Goal: Register for event/course

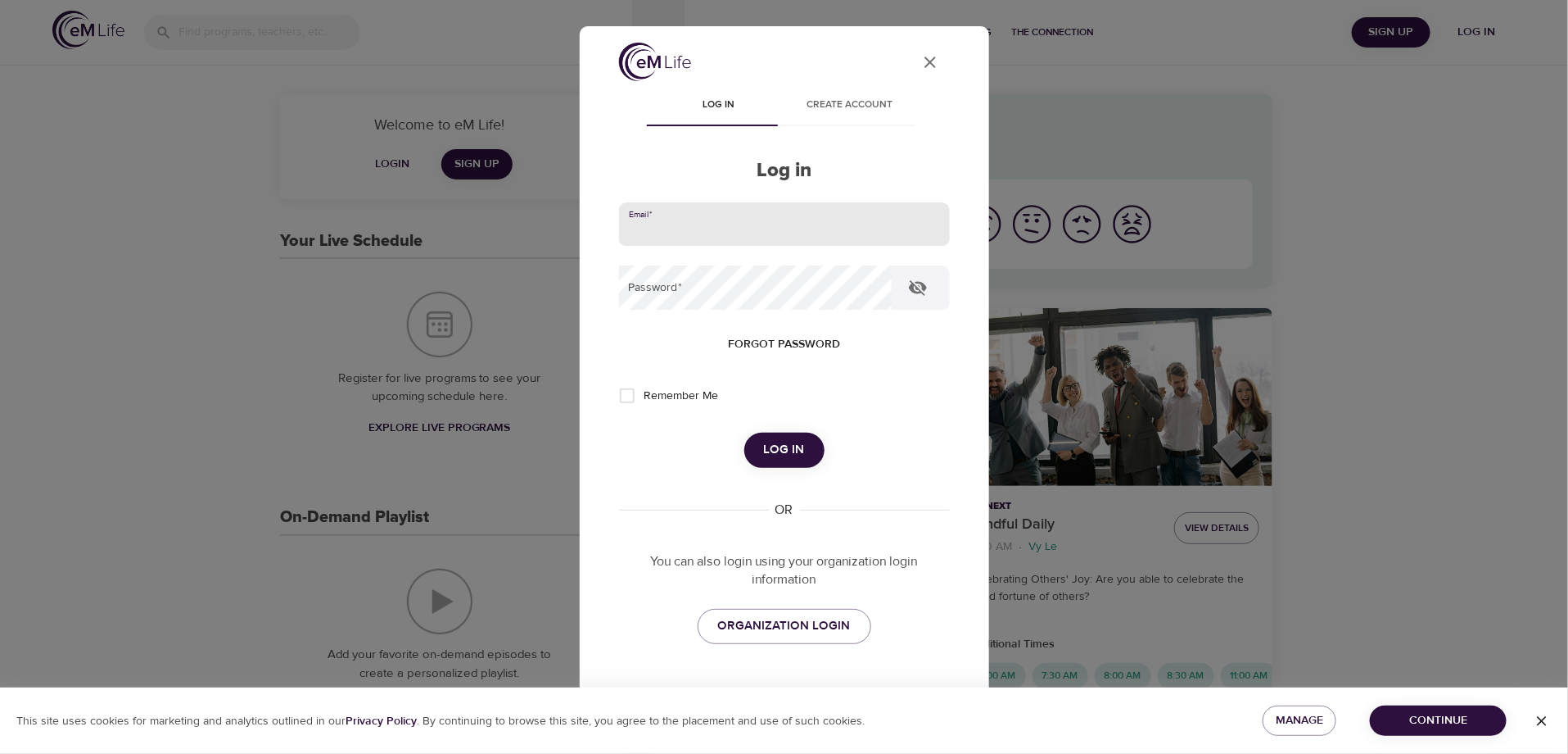
click at [686, 231] on input "email" at bounding box center [785, 224] width 331 height 44
type input "[PERSON_NAME][EMAIL_ADDRESS][PERSON_NAME][DOMAIN_NAME]"
click at [918, 284] on icon "button" at bounding box center [918, 288] width 18 height 16
click at [768, 447] on span "Log in" at bounding box center [785, 449] width 41 height 21
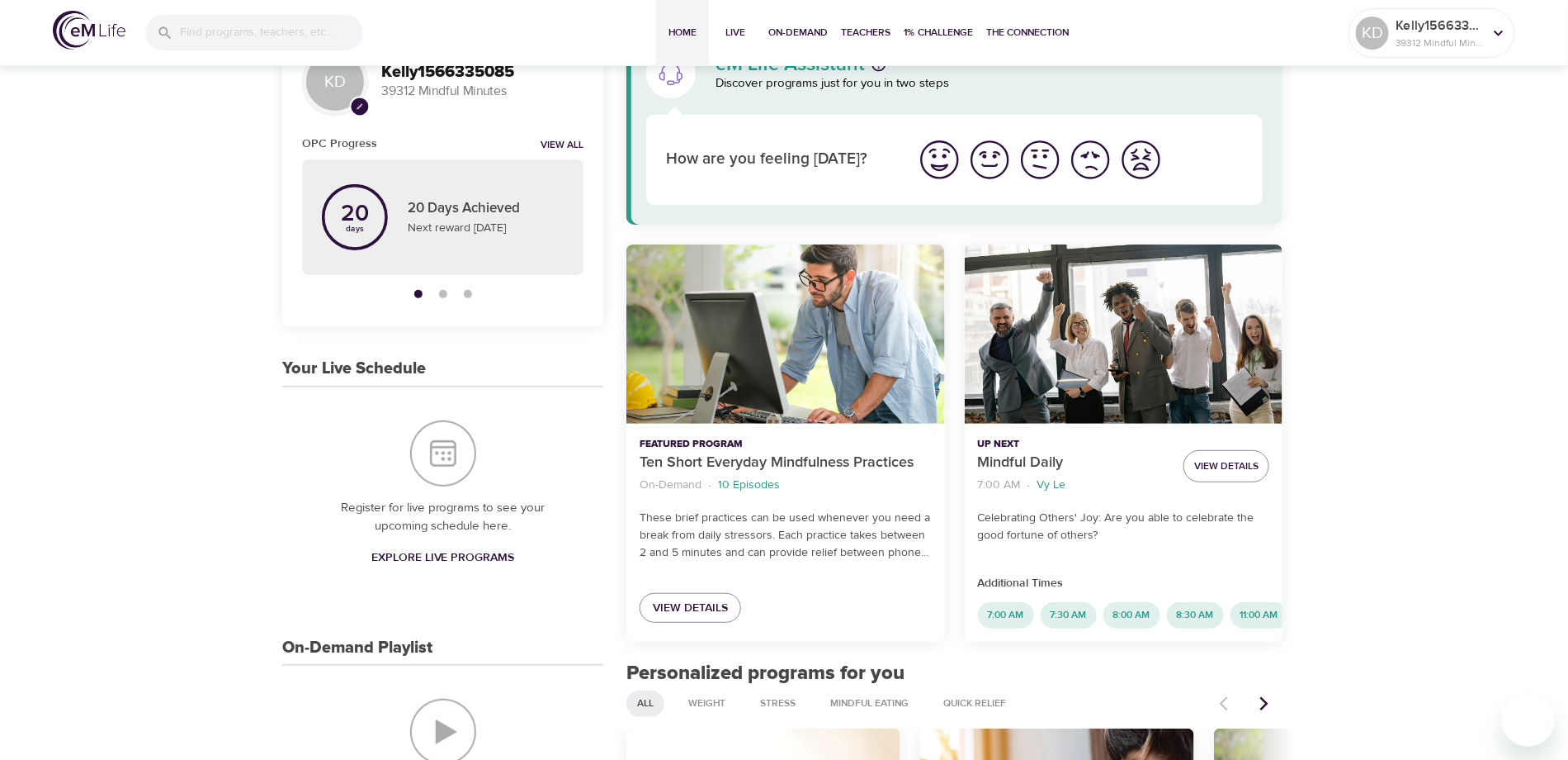
scroll to position [165, 0]
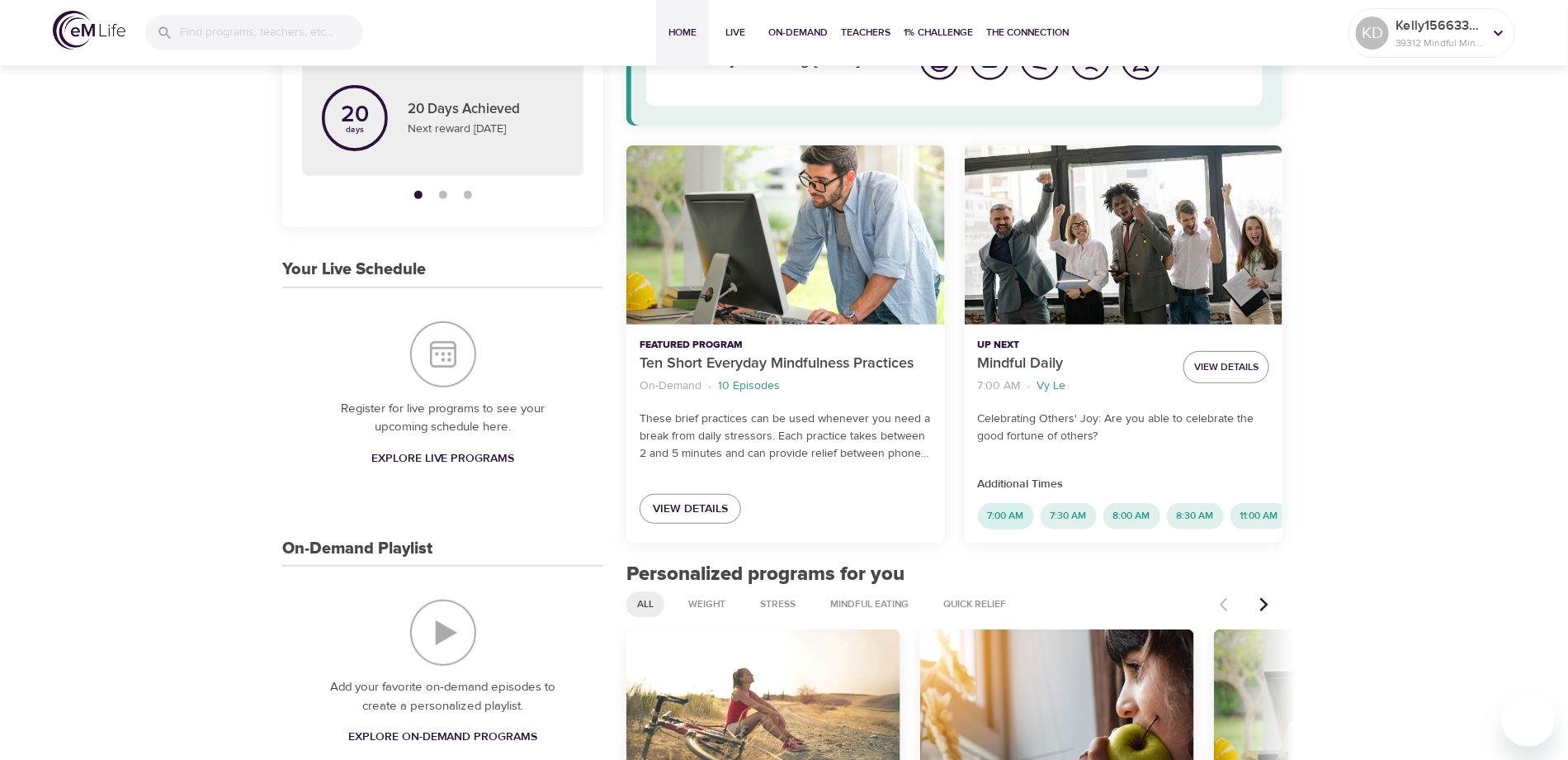
click at [1010, 518] on span "7:00 AM" at bounding box center [1005, 516] width 56 height 14
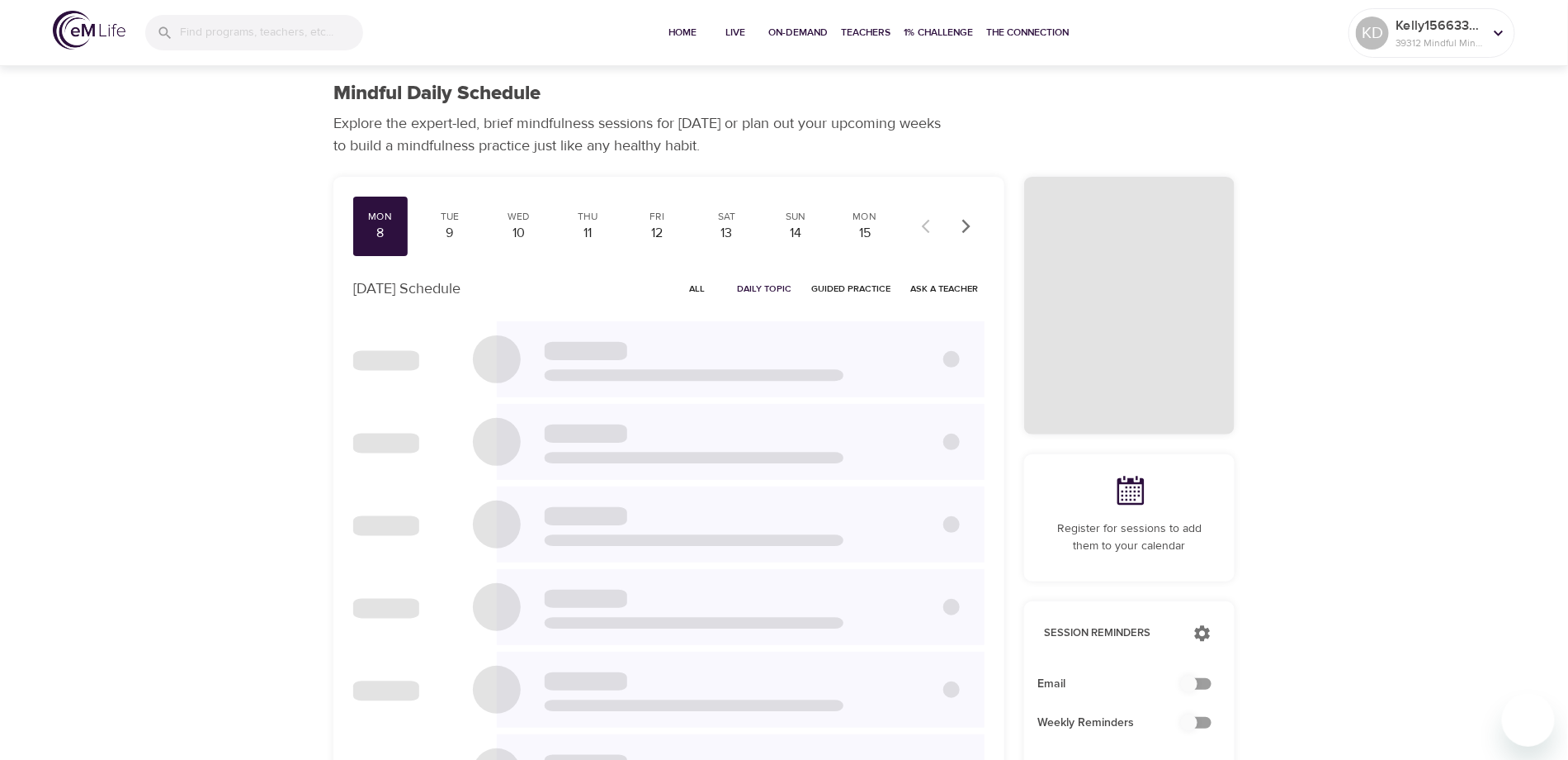
checkbox input "true"
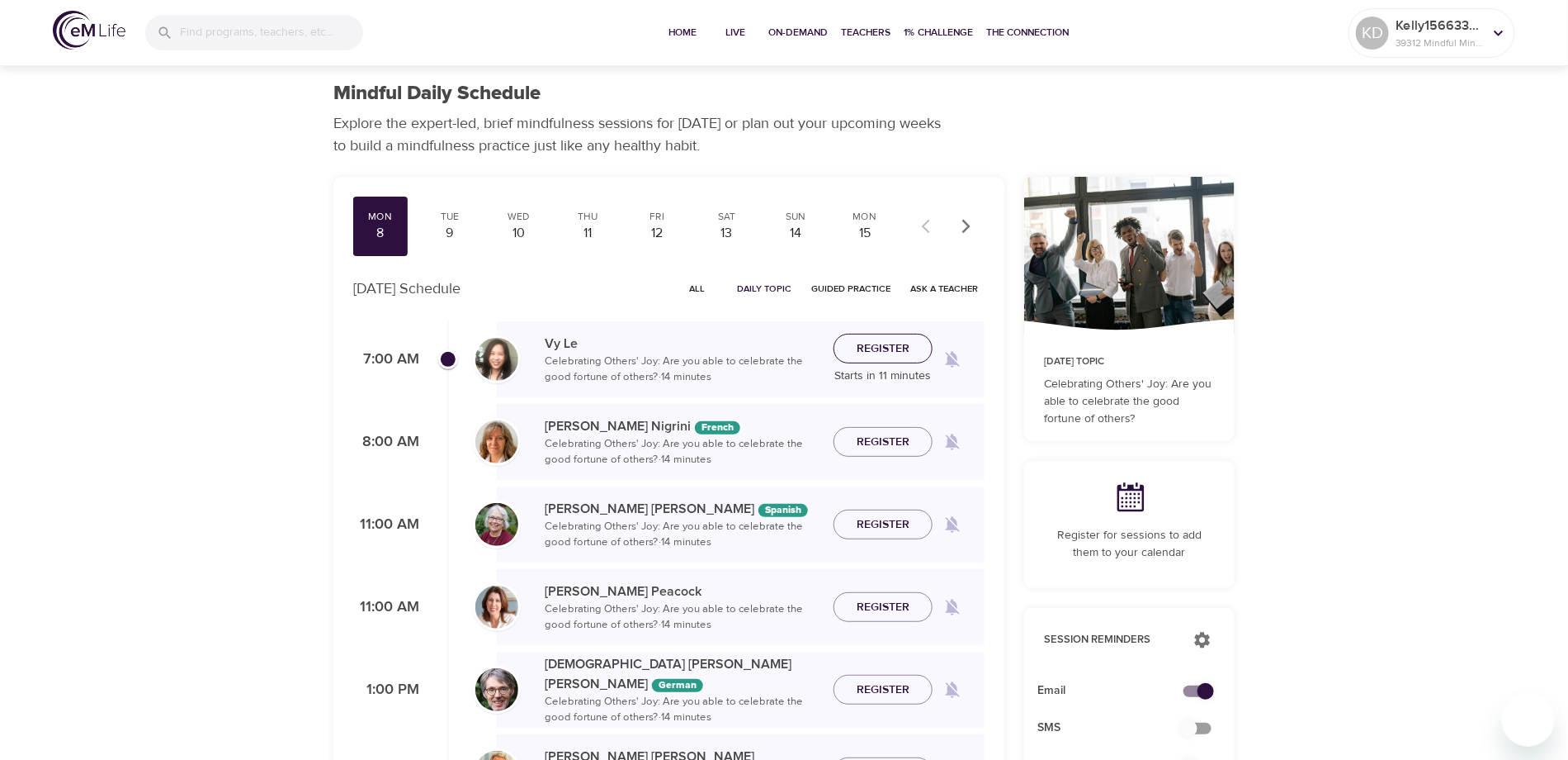
click at [869, 354] on span "Register" at bounding box center [883, 348] width 53 height 21
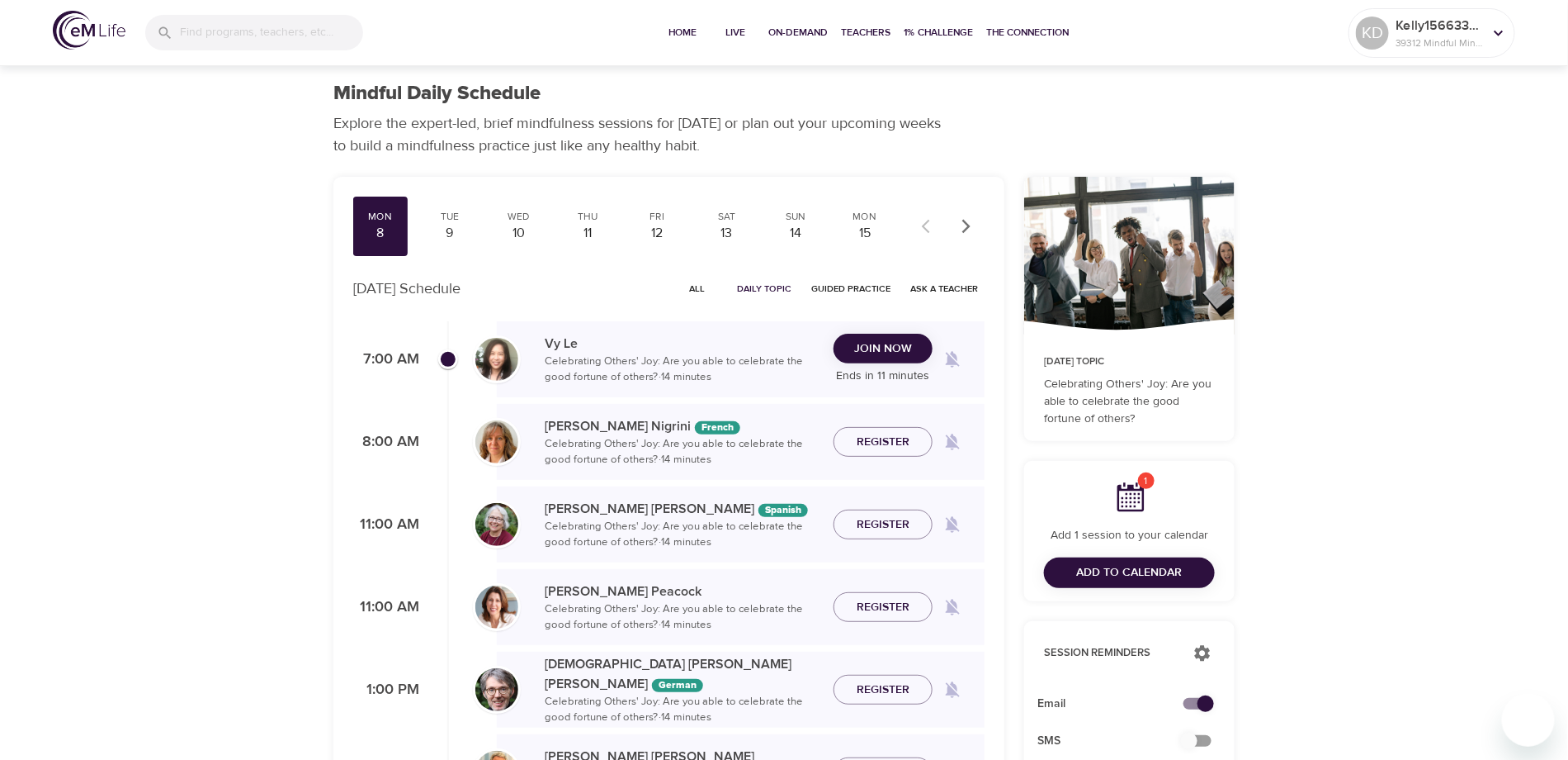
click at [881, 334] on button "Join Now" at bounding box center [882, 348] width 99 height 30
